Goal: Entertainment & Leisure: Consume media (video, audio)

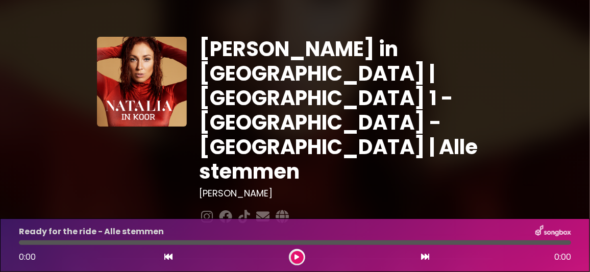
scroll to position [51, 0]
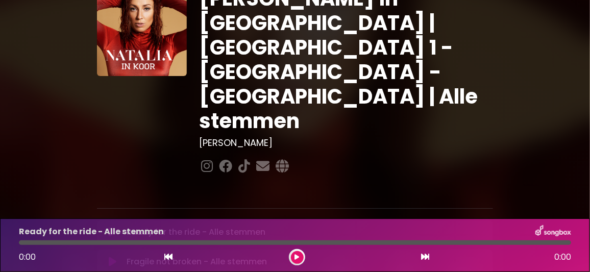
click at [115, 227] on icon at bounding box center [113, 232] width 8 height 10
click at [359, 258] on div "Fragile not broken - Alle stemmen Loading Track..." at bounding box center [305, 264] width 365 height 12
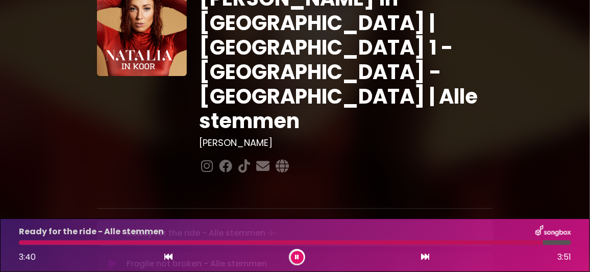
click at [298, 256] on icon at bounding box center [297, 257] width 4 height 6
click at [110, 257] on icon at bounding box center [113, 262] width 8 height 10
click at [112, 227] on icon at bounding box center [113, 232] width 8 height 10
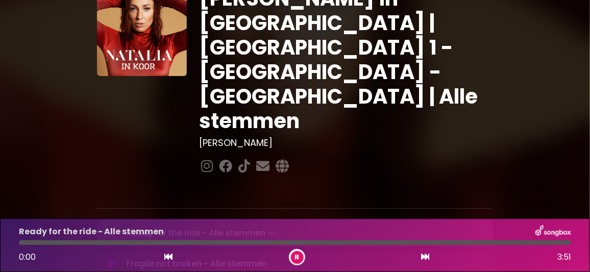
click at [109, 259] on icon at bounding box center [113, 264] width 8 height 10
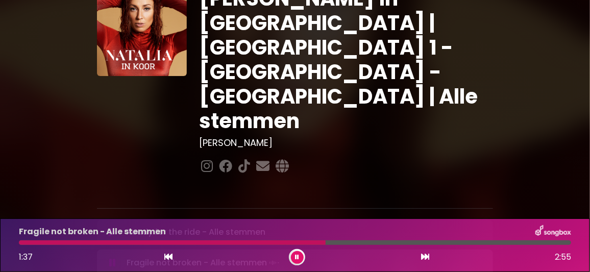
click at [247, 244] on div at bounding box center [172, 242] width 307 height 5
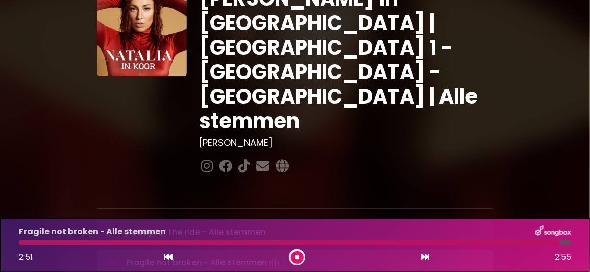
click at [297, 256] on icon at bounding box center [297, 257] width 4 height 6
click at [111, 227] on icon at bounding box center [113, 232] width 8 height 10
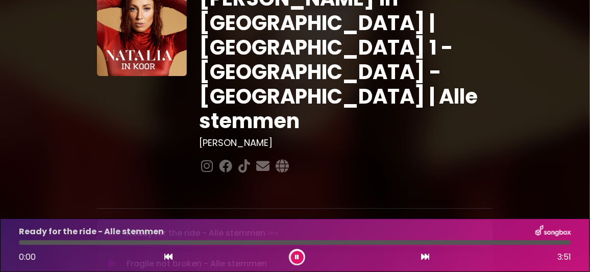
click at [114, 259] on icon at bounding box center [113, 264] width 8 height 10
click at [20, 241] on div at bounding box center [28, 242] width 19 height 5
click at [299, 257] on button at bounding box center [297, 257] width 13 height 13
click at [19, 243] on div at bounding box center [22, 242] width 7 height 5
drag, startPoint x: 28, startPoint y: 243, endPoint x: 67, endPoint y: 257, distance: 41.8
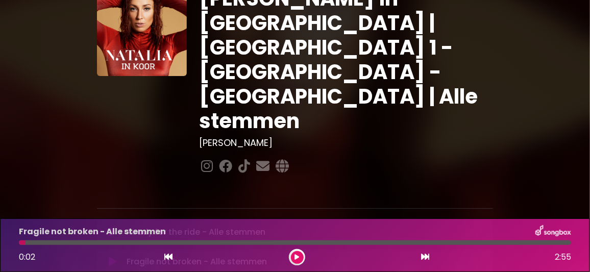
click at [16, 241] on div at bounding box center [295, 242] width 565 height 5
click at [398, 255] on div "0:02 2:55" at bounding box center [295, 257] width 565 height 16
click at [296, 256] on icon at bounding box center [297, 257] width 5 height 6
click at [114, 227] on icon at bounding box center [113, 232] width 8 height 10
click at [113, 259] on icon at bounding box center [113, 264] width 8 height 10
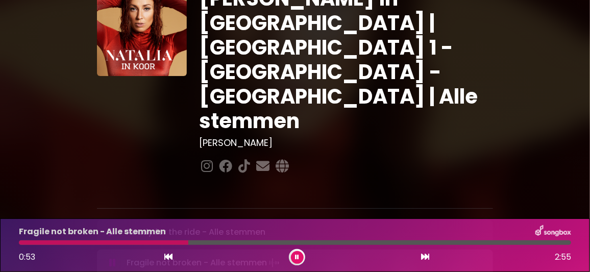
click at [381, 225] on div "Fragile not broken - Alle stemmen" at bounding box center [295, 231] width 565 height 13
click at [23, 242] on div at bounding box center [120, 242] width 202 height 5
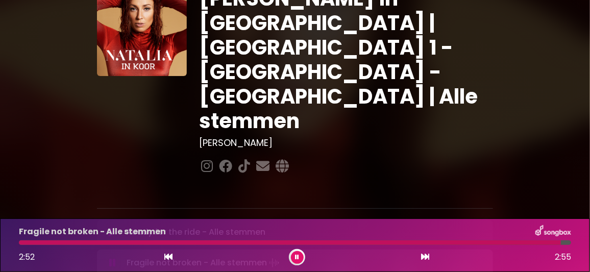
click at [296, 259] on icon at bounding box center [297, 257] width 4 height 6
click at [110, 257] on icon at bounding box center [113, 262] width 8 height 10
click at [113, 227] on icon at bounding box center [113, 232] width 8 height 10
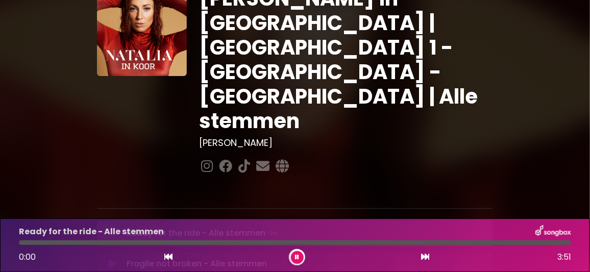
click at [109, 259] on icon at bounding box center [113, 264] width 8 height 10
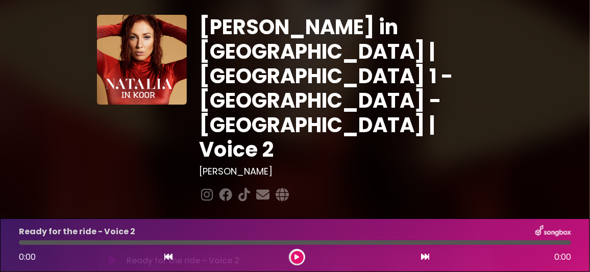
scroll to position [51, 0]
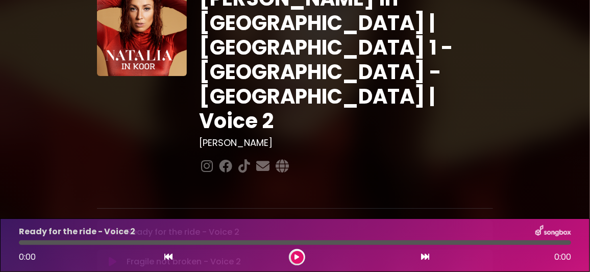
click at [113, 257] on icon at bounding box center [113, 262] width 8 height 10
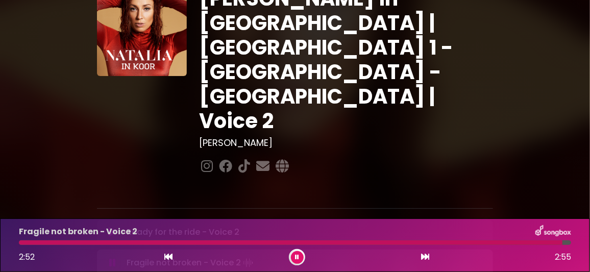
click at [300, 255] on button at bounding box center [297, 257] width 13 height 13
click at [111, 227] on icon at bounding box center [113, 232] width 8 height 10
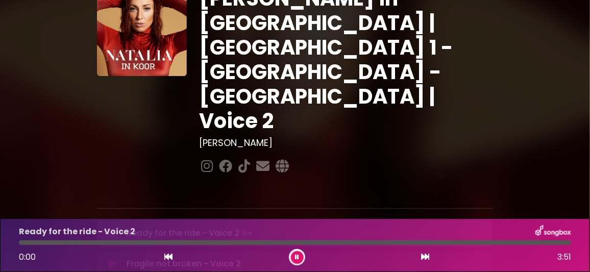
click at [109, 259] on icon at bounding box center [113, 264] width 8 height 10
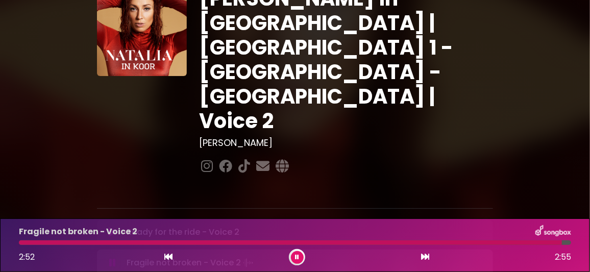
click at [298, 258] on icon at bounding box center [297, 257] width 5 height 7
